Goal: Task Accomplishment & Management: Use online tool/utility

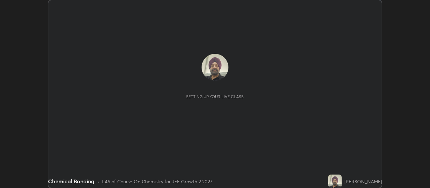
scroll to position [188, 430]
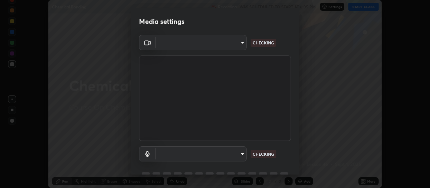
type input "aa80b3cfad25c03b964e6ff1e85cf5bf4b92df3966dde2f5c6b0d50eac350734"
type input "4152eadd631482af786d3cfa734edf88c1bf9d58df27661f67b4df8b2f2fba22"
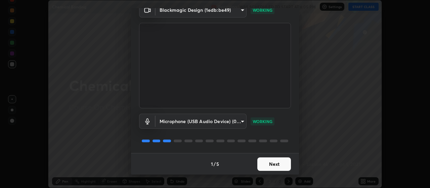
click at [277, 163] on button "Next" at bounding box center [274, 163] width 34 height 13
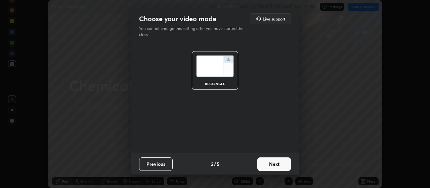
click at [275, 164] on button "Next" at bounding box center [274, 163] width 34 height 13
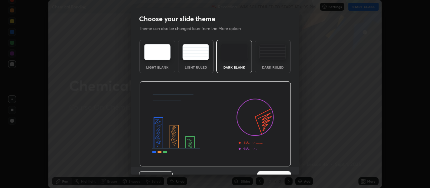
scroll to position [14, 0]
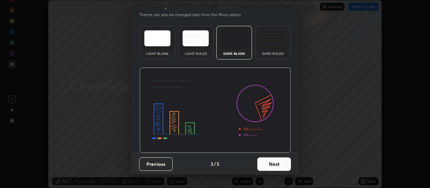
click at [275, 162] on button "Next" at bounding box center [274, 163] width 34 height 13
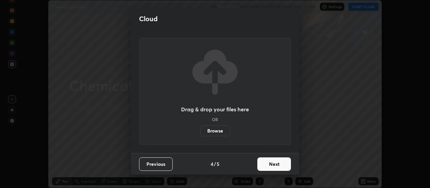
scroll to position [0, 0]
click at [275, 164] on button "Next" at bounding box center [274, 163] width 34 height 13
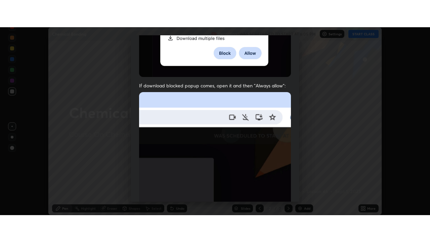
scroll to position [170, 0]
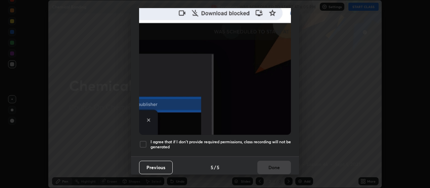
click at [145, 141] on div at bounding box center [143, 144] width 8 height 8
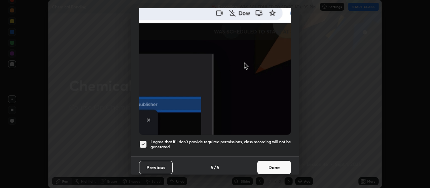
click at [277, 163] on button "Done" at bounding box center [274, 167] width 34 height 13
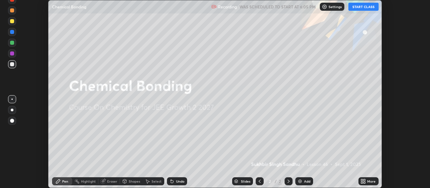
click at [306, 181] on div "Add" at bounding box center [307, 180] width 6 height 3
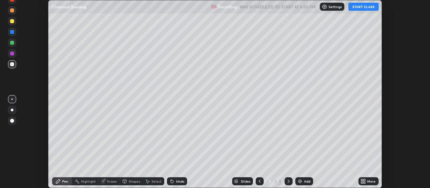
click at [364, 180] on icon at bounding box center [365, 180] width 2 height 2
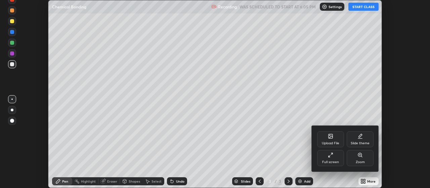
click at [328, 156] on icon at bounding box center [328, 156] width 1 height 1
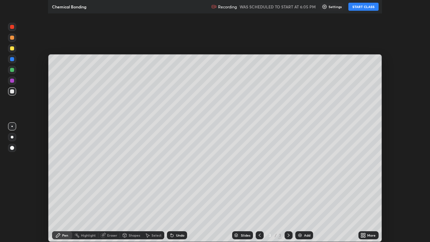
scroll to position [242, 430]
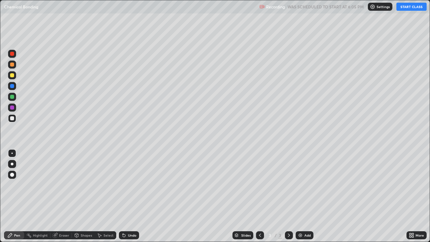
click at [409, 7] on button "START CLASS" at bounding box center [411, 7] width 30 height 8
